Goal: Transaction & Acquisition: Purchase product/service

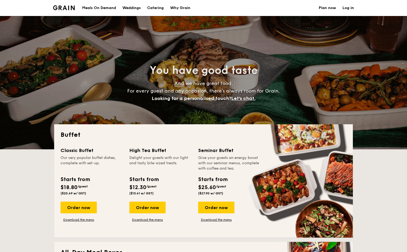
select select
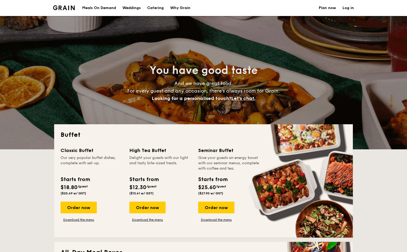
click at [153, 9] on h1 "Catering" at bounding box center [155, 8] width 17 height 16
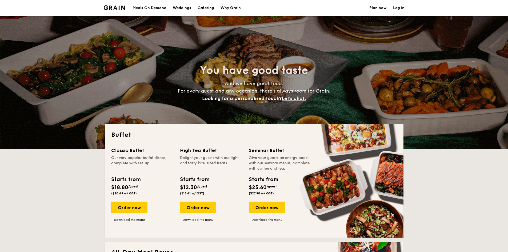
click at [157, 7] on div "Meals On Demand" at bounding box center [150, 8] width 34 height 16
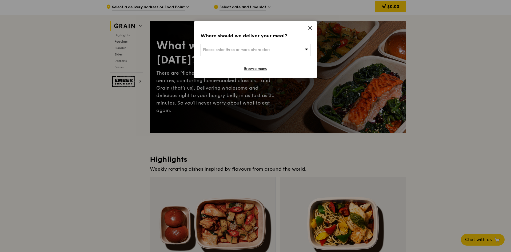
scroll to position [27, 0]
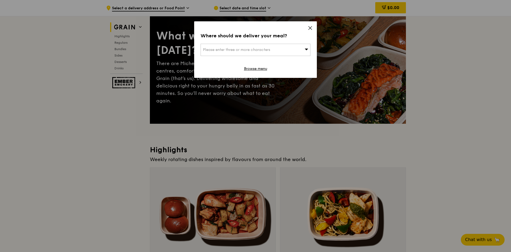
click at [251, 49] on span "Please enter three or more characters" at bounding box center [236, 49] width 67 height 5
click at [262, 48] on input "search" at bounding box center [255, 50] width 109 height 12
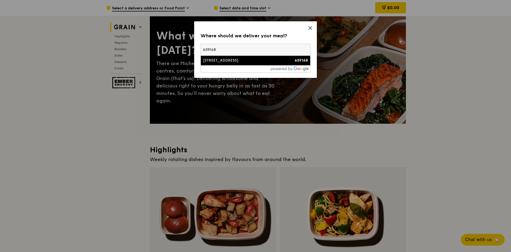
type input "659168"
click at [239, 62] on div "[STREET_ADDRESS]" at bounding box center [242, 60] width 79 height 5
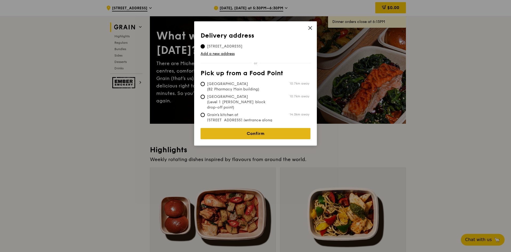
click at [263, 132] on link "Confirm" at bounding box center [256, 133] width 110 height 11
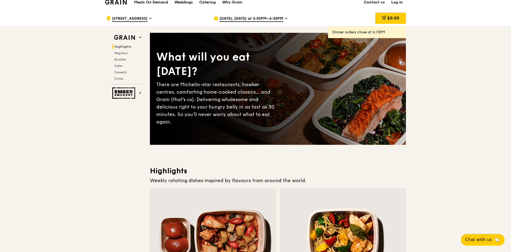
scroll to position [0, 0]
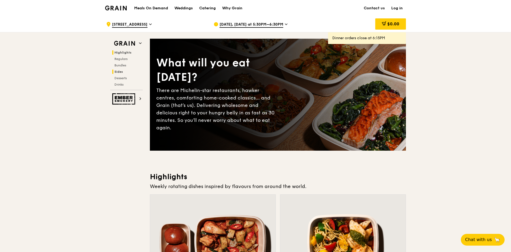
click at [120, 71] on span "Sides" at bounding box center [118, 72] width 9 height 4
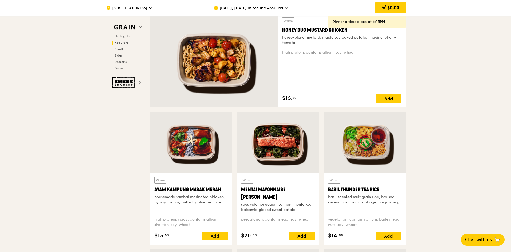
scroll to position [62, 0]
